Goal: Task Accomplishment & Management: Manage account settings

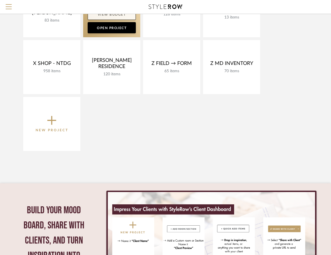
scroll to position [382, 0]
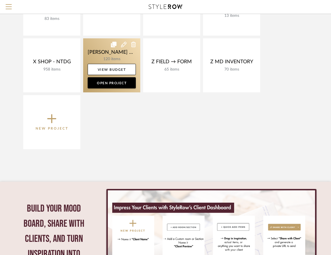
click at [99, 62] on link at bounding box center [111, 65] width 57 height 54
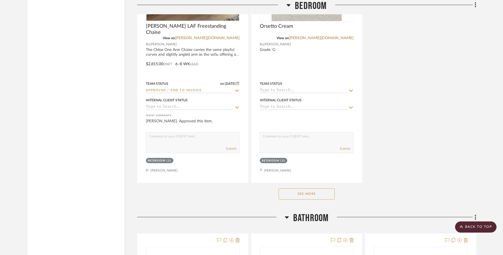
scroll to position [3639, 0]
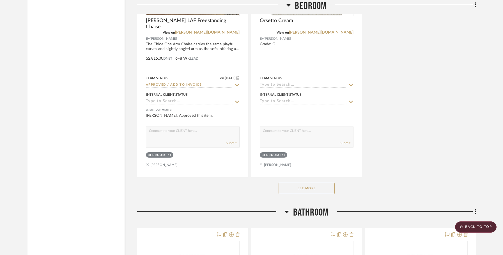
click at [317, 183] on button "See More" at bounding box center [306, 188] width 56 height 11
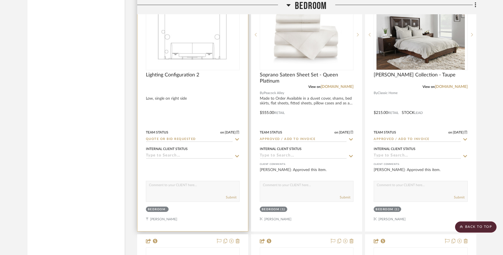
scroll to position [3062, 0]
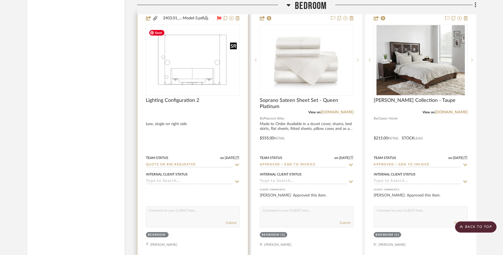
click at [212, 71] on img "0" at bounding box center [192, 60] width 93 height 60
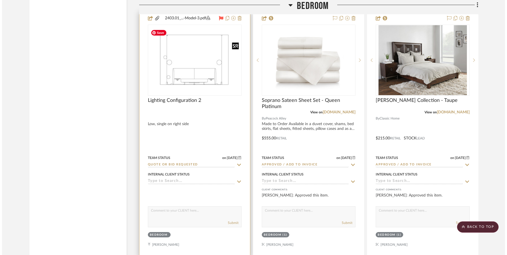
scroll to position [0, 0]
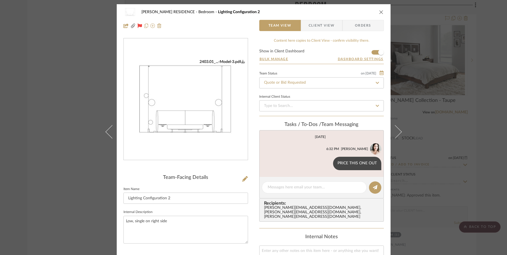
click at [331, 12] on icon "close" at bounding box center [381, 12] width 4 height 4
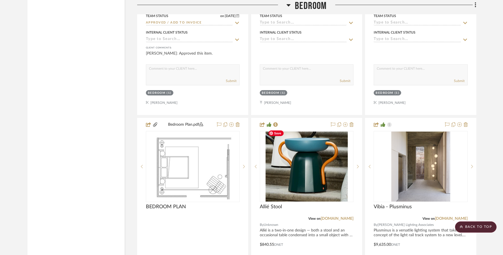
scroll to position [3702, 0]
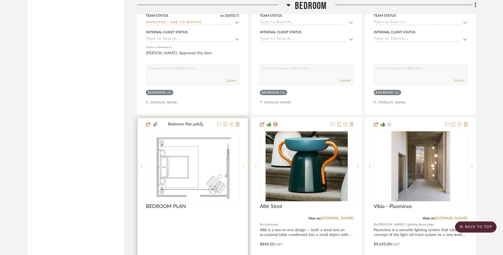
click at [244, 165] on icon at bounding box center [244, 167] width 2 height 4
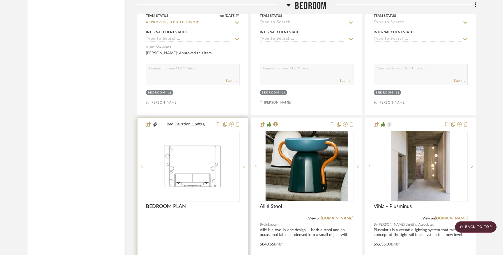
click at [244, 165] on icon at bounding box center [244, 167] width 2 height 4
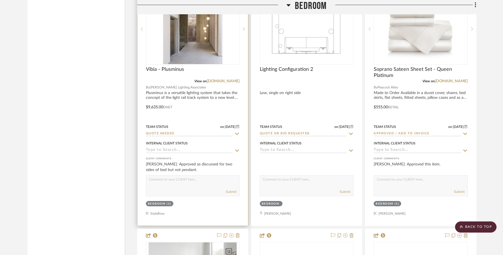
scroll to position [3077, 0]
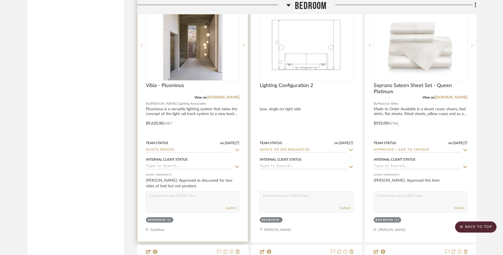
click at [200, 108] on div at bounding box center [192, 119] width 110 height 245
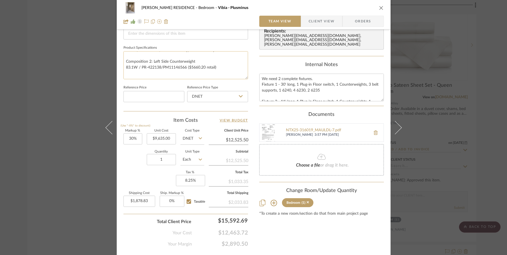
scroll to position [12, 0]
drag, startPoint x: 221, startPoint y: 66, endPoint x: 185, endPoint y: 68, distance: 36.5
click at [185, 68] on textarea "Composition 1: Right Side Counterweight 48 W / PR-422138/PM11146566 ($3929.90 r…" at bounding box center [185, 65] width 124 height 28
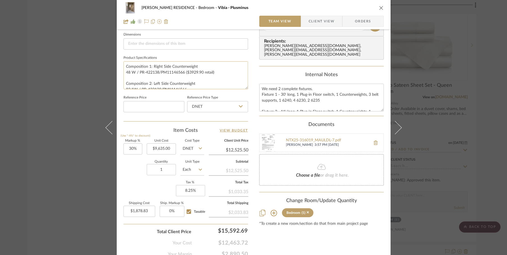
scroll to position [241, 0]
drag, startPoint x: 215, startPoint y: 72, endPoint x: 183, endPoint y: 76, distance: 32.2
click at [183, 76] on textarea "Composition 1: Right Side Counterweight 48 W / PR-422138/PM11146566 ($3929.90 r…" at bounding box center [185, 77] width 124 height 28
type textarea "Composition 1: Right Side Counterweight 48 W / PR-422138/PM11146566 Composition…"
click at [171, 151] on input "9635.00" at bounding box center [161, 150] width 29 height 11
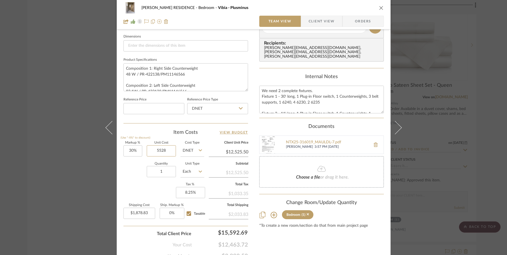
scroll to position [239, 0]
type input "$5,528.00"
click at [143, 189] on div "Markup % (Use "-X%" to discount) 30% Unit Cost $5,528.00 Cost Type DNET Client …" at bounding box center [185, 183] width 124 height 82
type input "$7,186.40"
type input "$1,077.96"
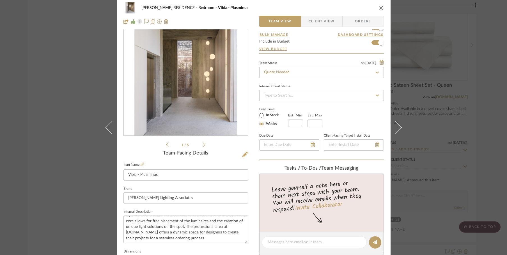
scroll to position [0, 0]
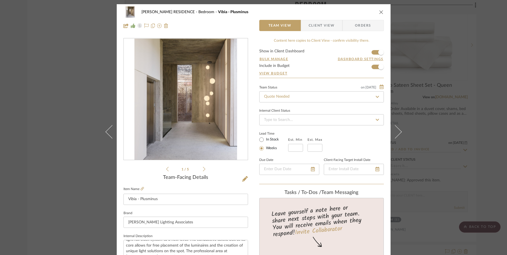
click at [331, 13] on icon "close" at bounding box center [381, 12] width 4 height 4
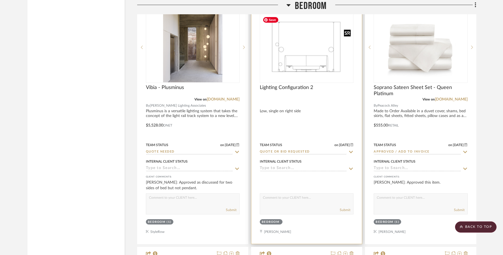
scroll to position [3075, 0]
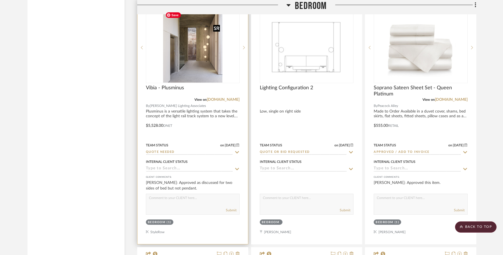
click at [207, 66] on img "0" at bounding box center [192, 48] width 59 height 70
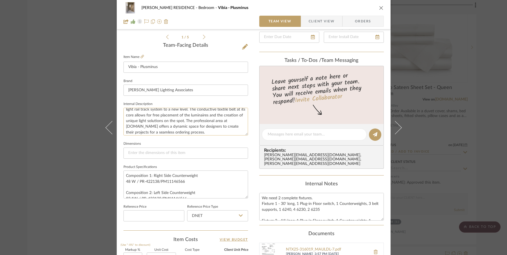
scroll to position [11, 0]
click at [331, 8] on icon "close" at bounding box center [381, 8] width 4 height 4
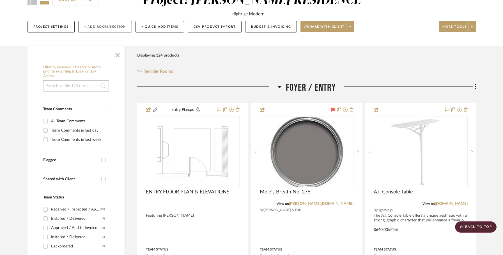
scroll to position [0, 0]
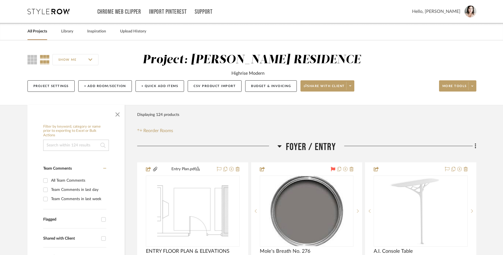
click at [39, 32] on link "All Projects" at bounding box center [37, 32] width 20 height 8
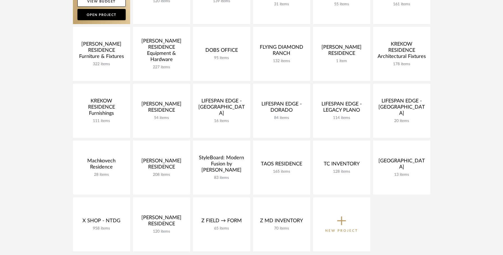
scroll to position [150, 0]
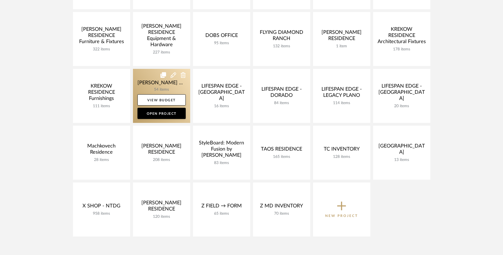
click at [144, 82] on link at bounding box center [161, 96] width 57 height 54
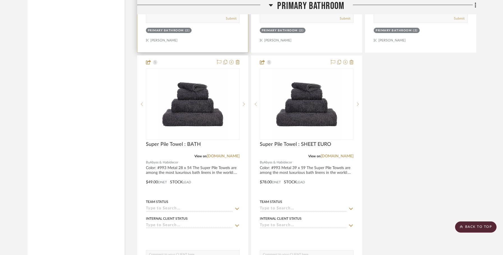
scroll to position [1634, 0]
